Goal: Task Accomplishment & Management: Manage account settings

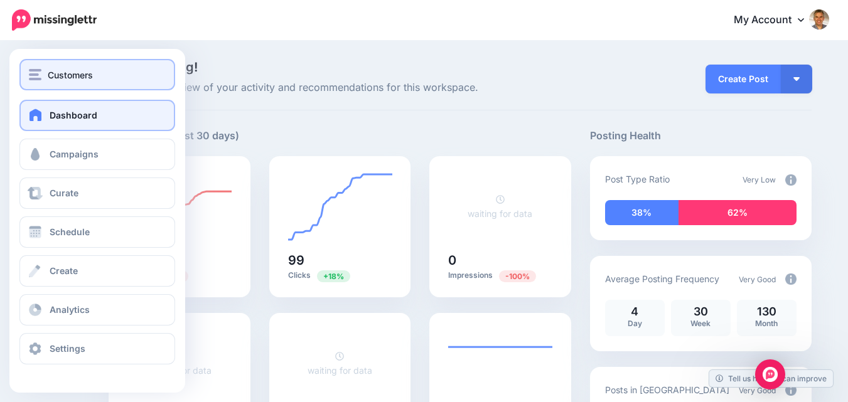
click at [45, 77] on div "Customers" at bounding box center [97, 75] width 137 height 14
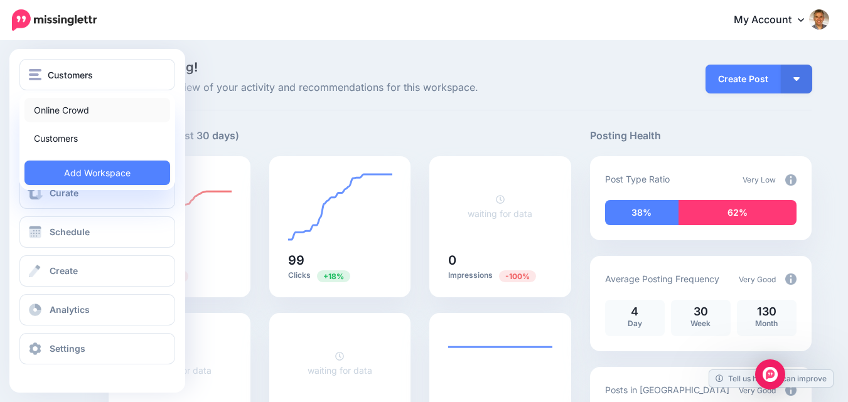
click at [56, 113] on link "Online Crowd" at bounding box center [97, 110] width 146 height 24
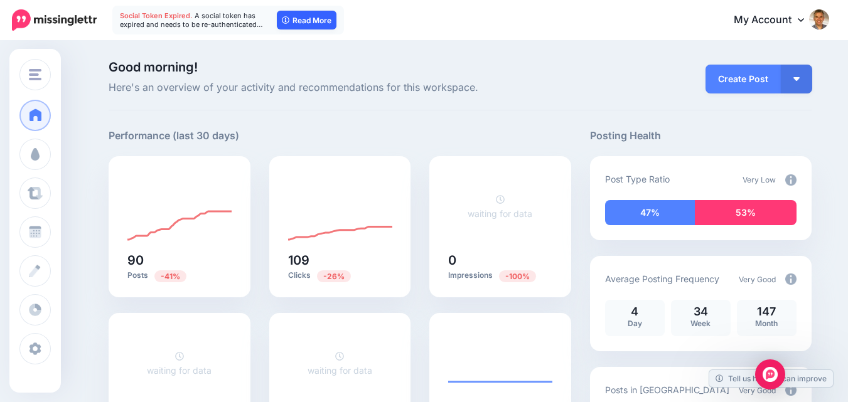
click at [320, 19] on link "Read More" at bounding box center [307, 20] width 60 height 19
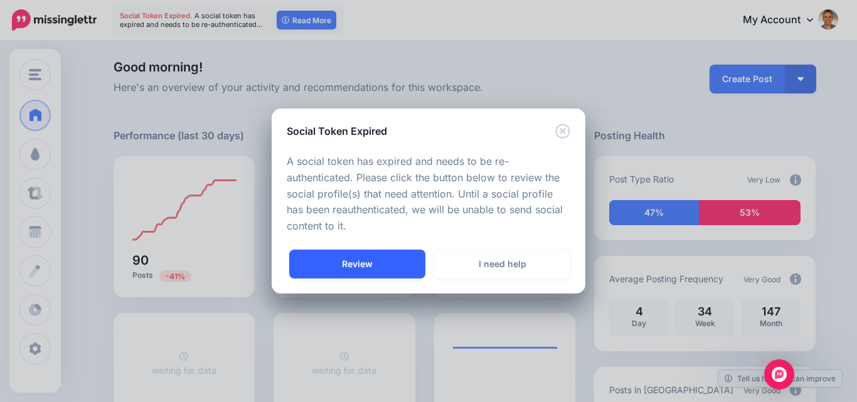
click at [338, 265] on link "Review" at bounding box center [357, 264] width 136 height 29
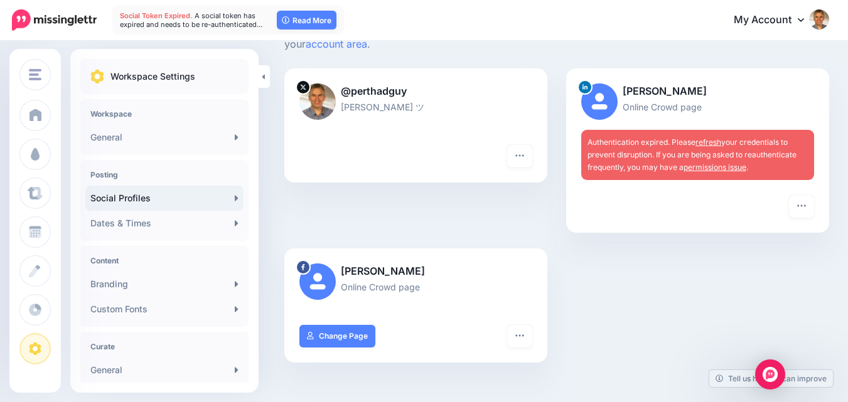
scroll to position [126, 0]
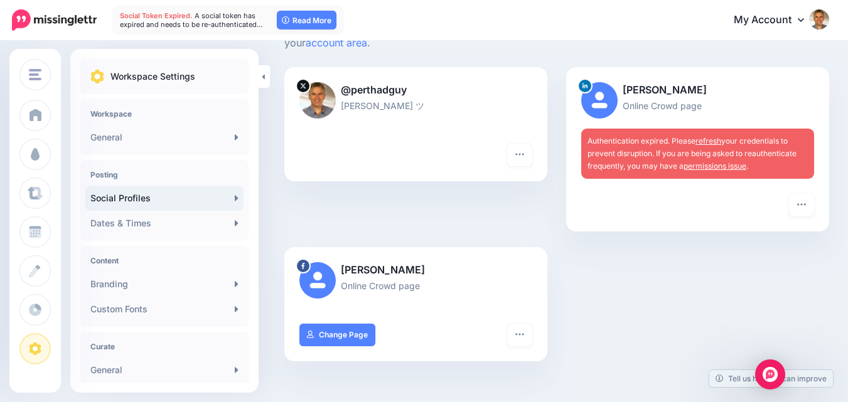
click at [710, 139] on link "refresh" at bounding box center [708, 140] width 26 height 9
